Goal: Task Accomplishment & Management: Complete application form

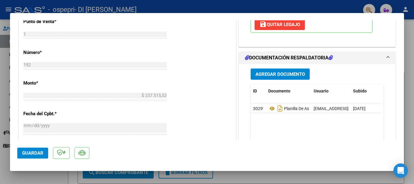
scroll to position [255, 0]
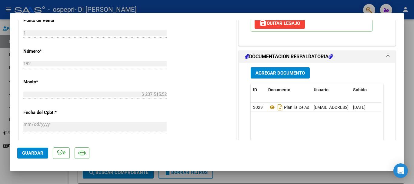
click at [273, 74] on span "Agregar Documento" at bounding box center [279, 72] width 49 height 5
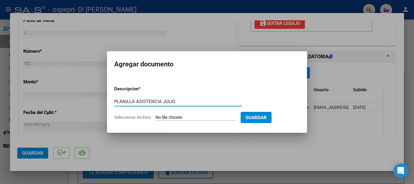
type input "PLANILLA ASISTENCIA JULIO"
click at [198, 115] on input "Seleccionar Archivo" at bounding box center [195, 118] width 80 height 6
type input "C:\fakepath\PLANILLA ASISTENCIA JULIO.jpeg"
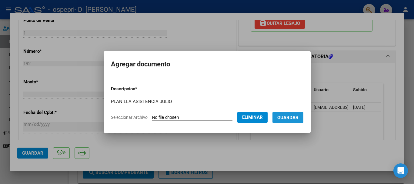
click at [290, 118] on span "Guardar" at bounding box center [287, 117] width 21 height 5
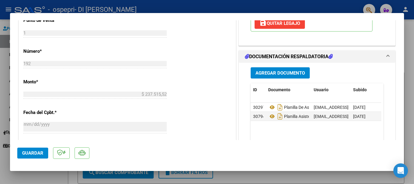
drag, startPoint x: 270, startPoint y: 116, endPoint x: 266, endPoint y: 134, distance: 18.0
click at [266, 134] on datatable-body "30297 Planilla De Asistencia Mes Julio [EMAIL_ADDRESS][DOMAIN_NAME] - [PERSON_N…" at bounding box center [316, 131] width 131 height 56
click at [411, 48] on div at bounding box center [207, 92] width 414 height 184
type input "$ 0,00"
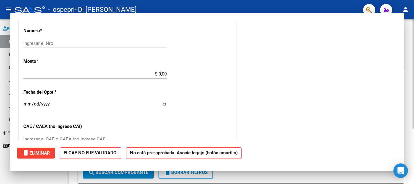
scroll to position [0, 0]
